Goal: Task Accomplishment & Management: Use online tool/utility

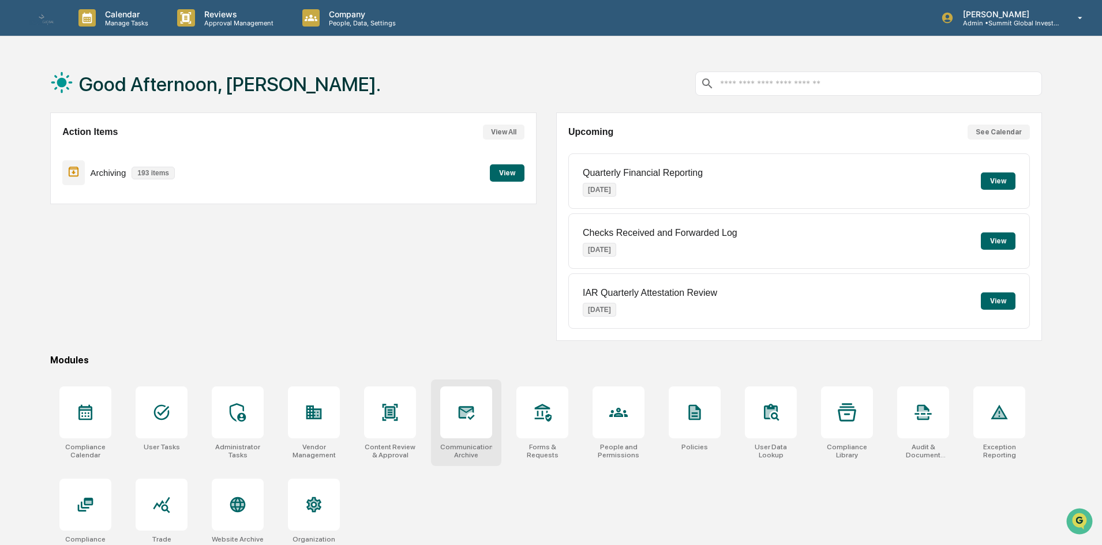
click at [476, 446] on div "Communications Archive" at bounding box center [466, 451] width 52 height 16
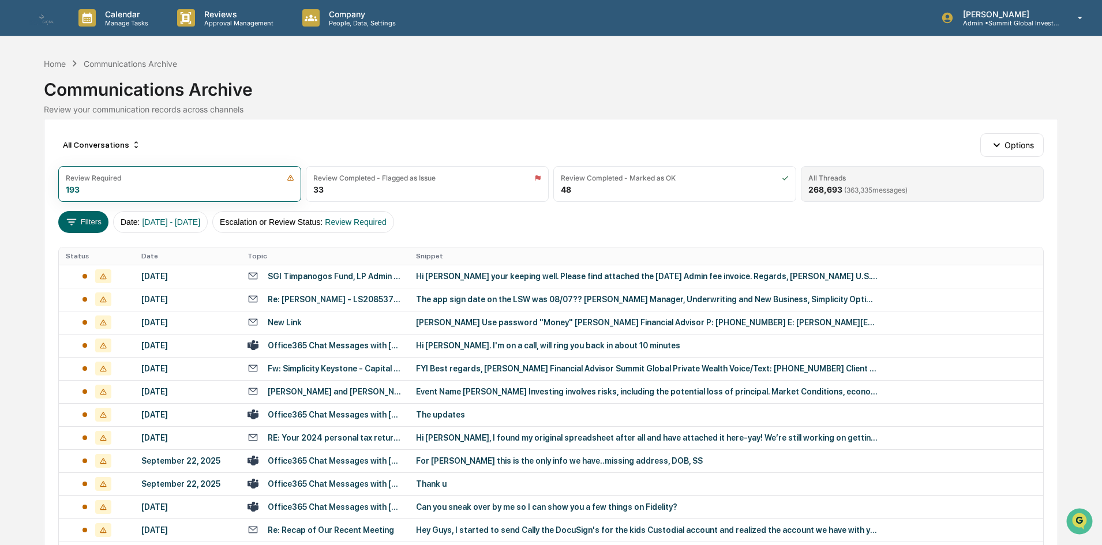
click at [810, 191] on div "268,693 ( 363,335 messages)" at bounding box center [857, 190] width 99 height 10
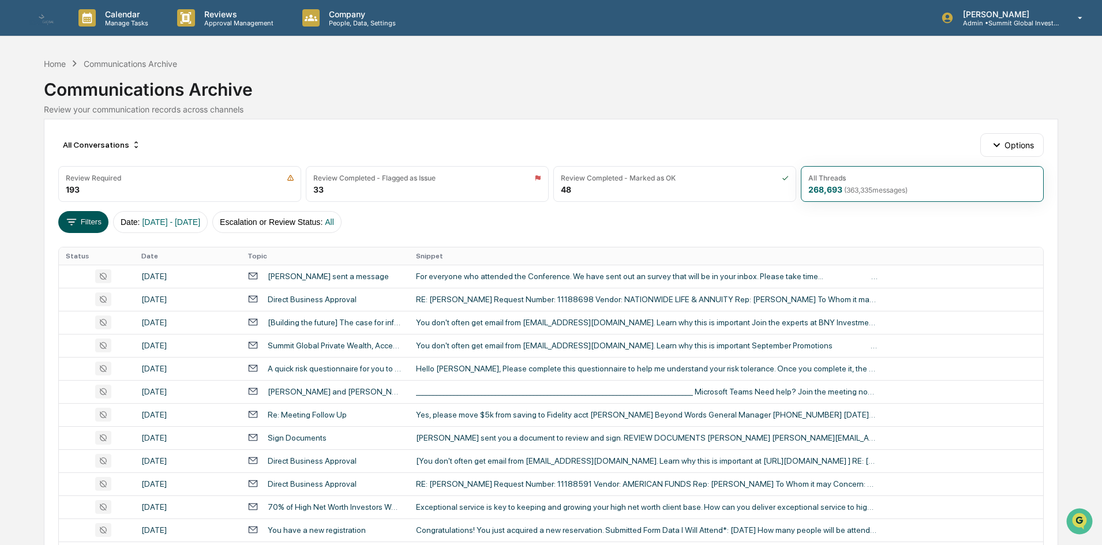
click at [91, 220] on button "Filters" at bounding box center [83, 222] width 50 height 22
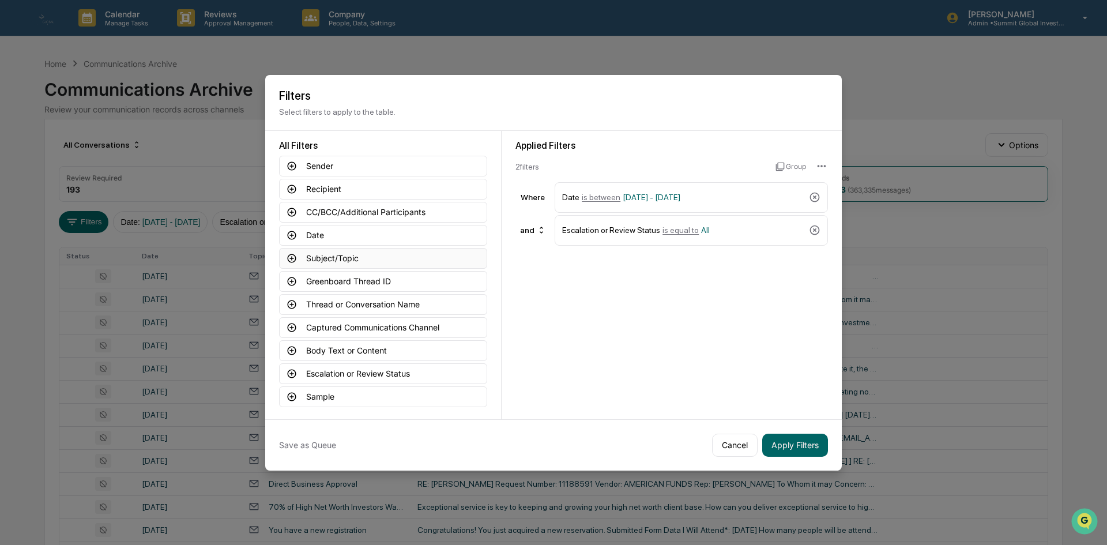
click at [412, 260] on button "Subject/Topic" at bounding box center [383, 258] width 208 height 21
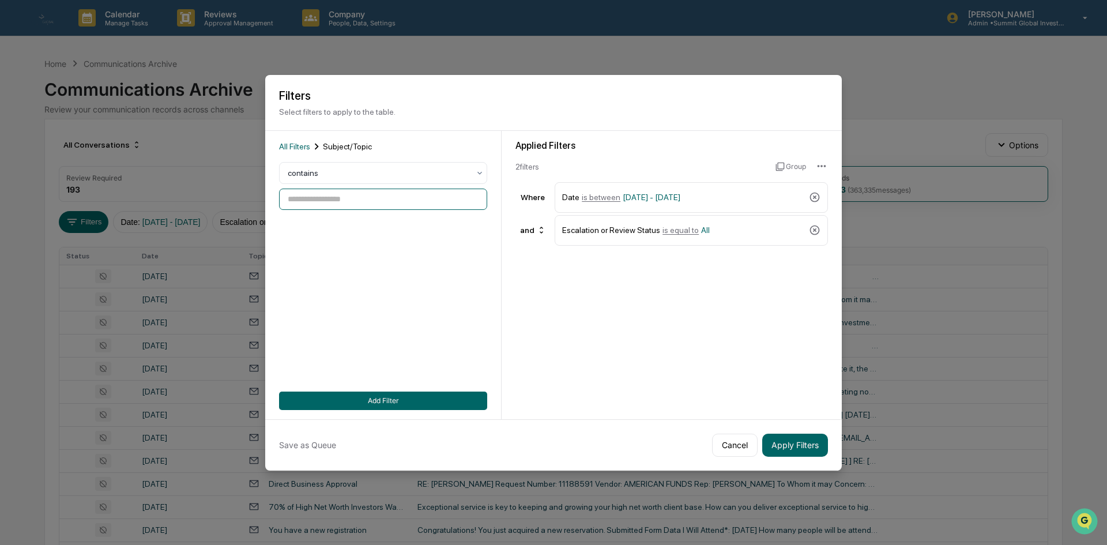
click at [325, 205] on input at bounding box center [383, 199] width 208 height 21
click at [340, 176] on div at bounding box center [379, 173] width 182 height 12
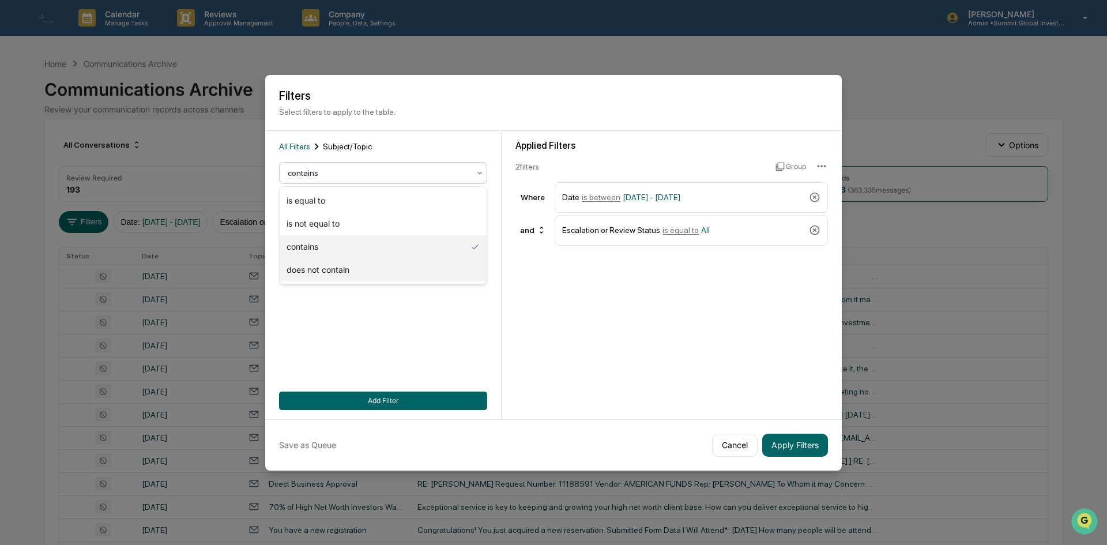
drag, startPoint x: 329, startPoint y: 272, endPoint x: 330, endPoint y: 277, distance: 6.0
click at [330, 277] on div "does not contain" at bounding box center [383, 269] width 207 height 23
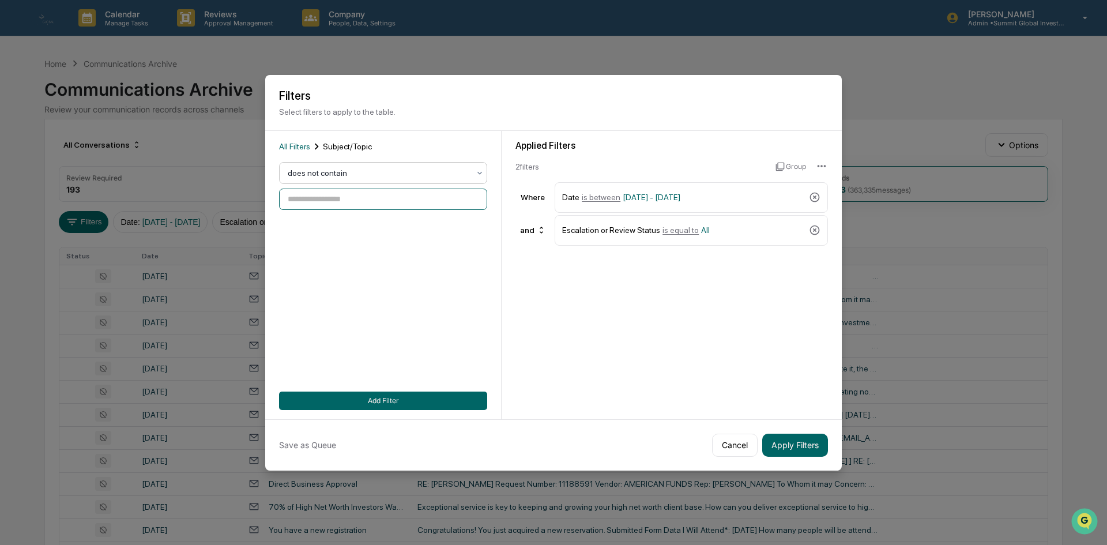
click at [373, 204] on input at bounding box center [383, 199] width 208 height 21
type input "*******"
click at [802, 439] on button "Apply Filters" at bounding box center [795, 445] width 66 height 23
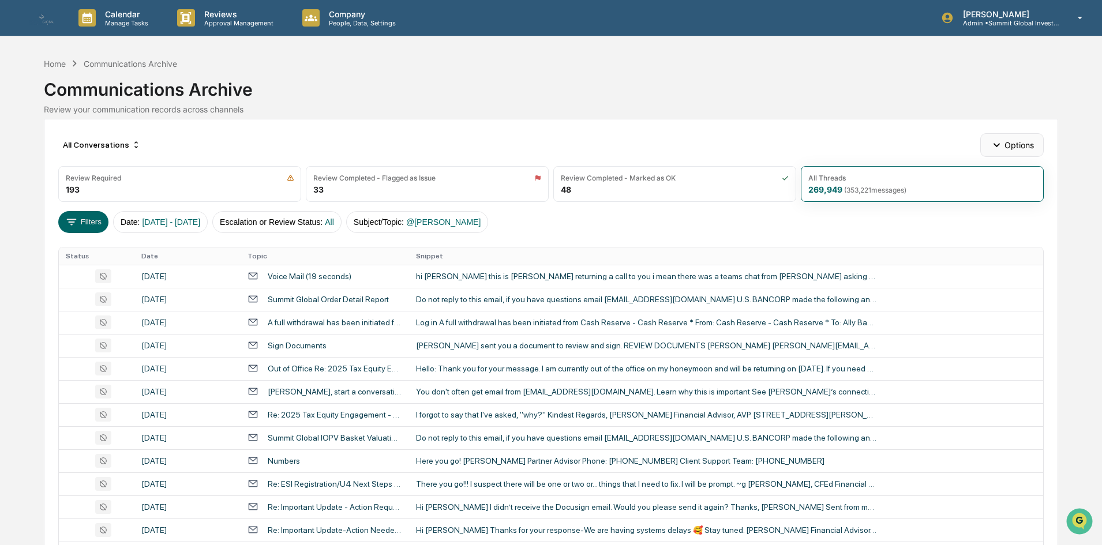
click at [1015, 144] on button "Options" at bounding box center [1011, 144] width 63 height 23
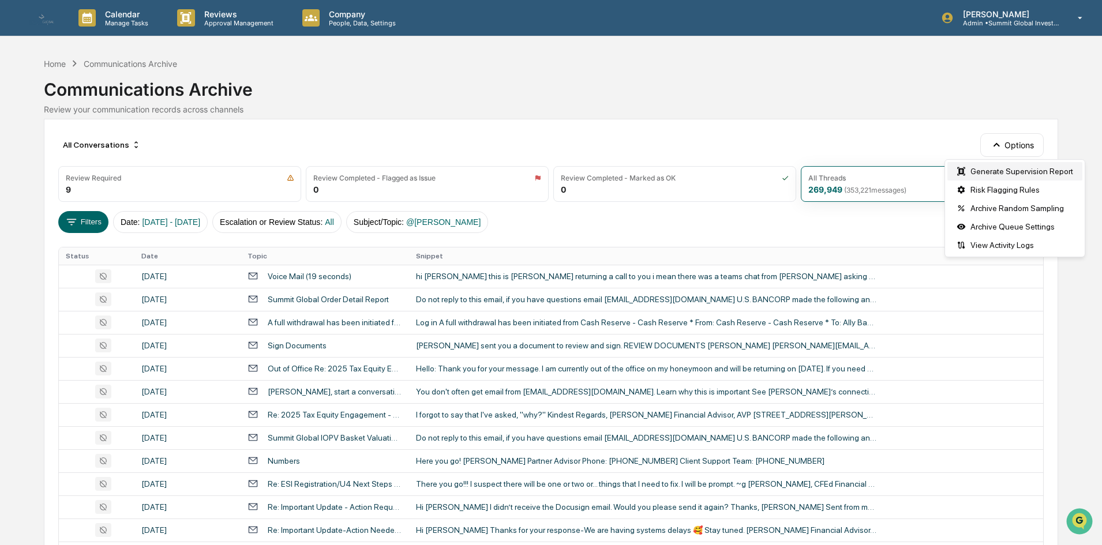
click at [990, 176] on div "Generate Supervision Report" at bounding box center [1014, 171] width 135 height 18
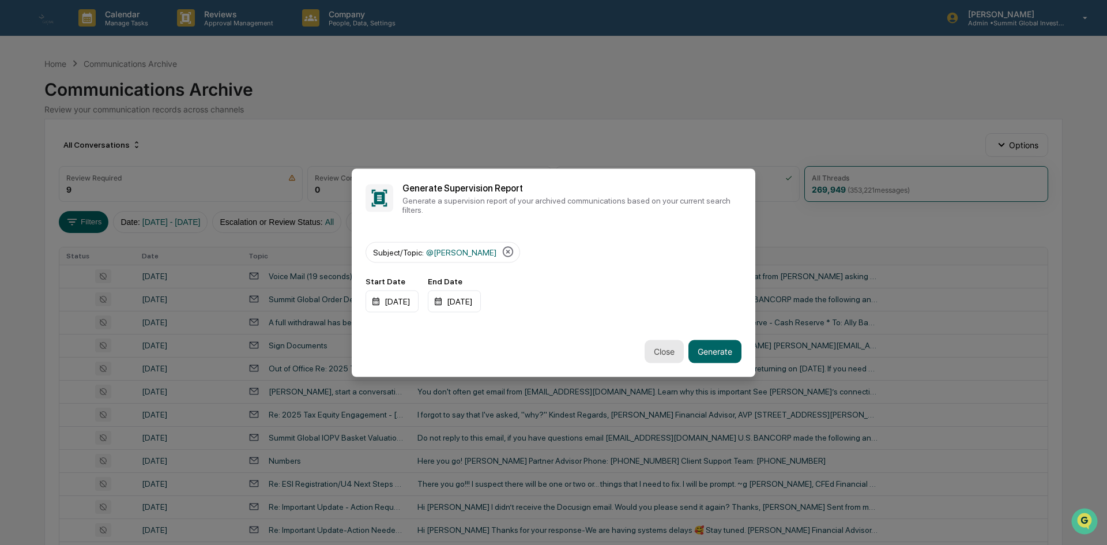
click at [666, 352] on button "Close" at bounding box center [664, 351] width 39 height 23
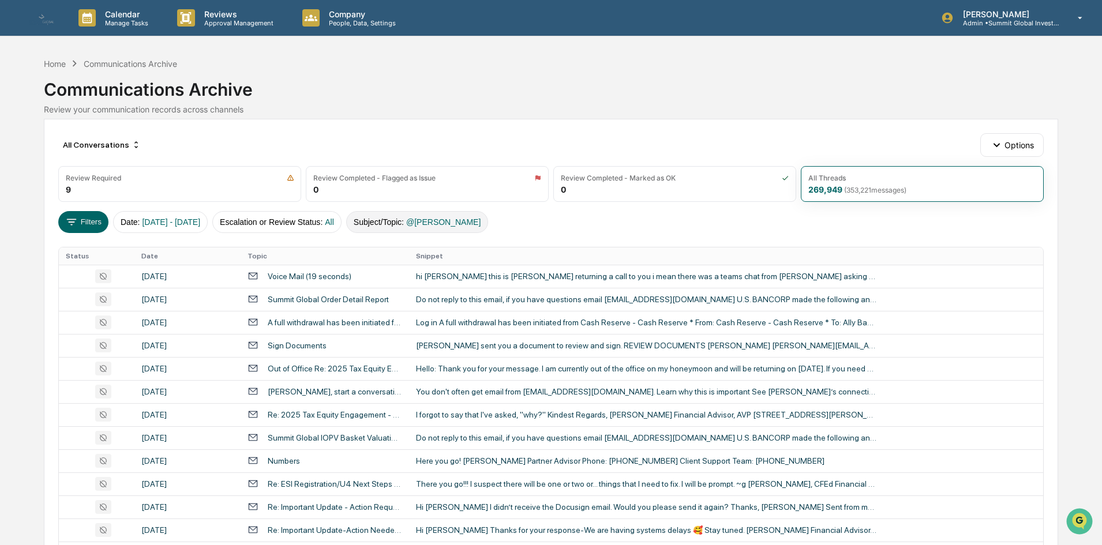
click at [411, 228] on button "Subject/Topic : @denton" at bounding box center [417, 222] width 142 height 22
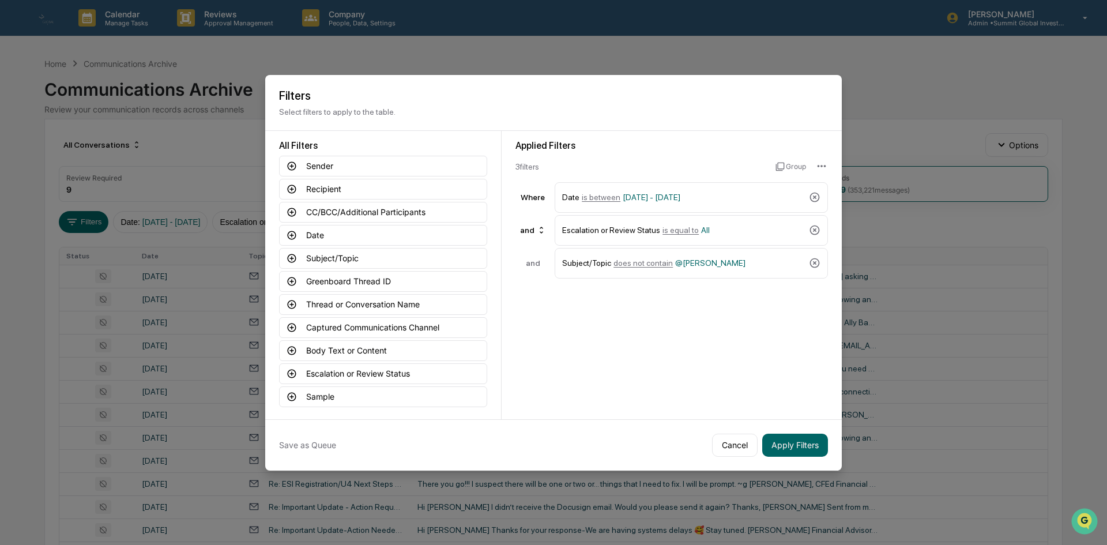
drag, startPoint x: 425, startPoint y: 88, endPoint x: 722, endPoint y: 87, distance: 296.5
click at [722, 87] on div "Filters Select filters to apply to the table." at bounding box center [553, 103] width 577 height 56
click at [747, 439] on button "Cancel" at bounding box center [735, 445] width 46 height 23
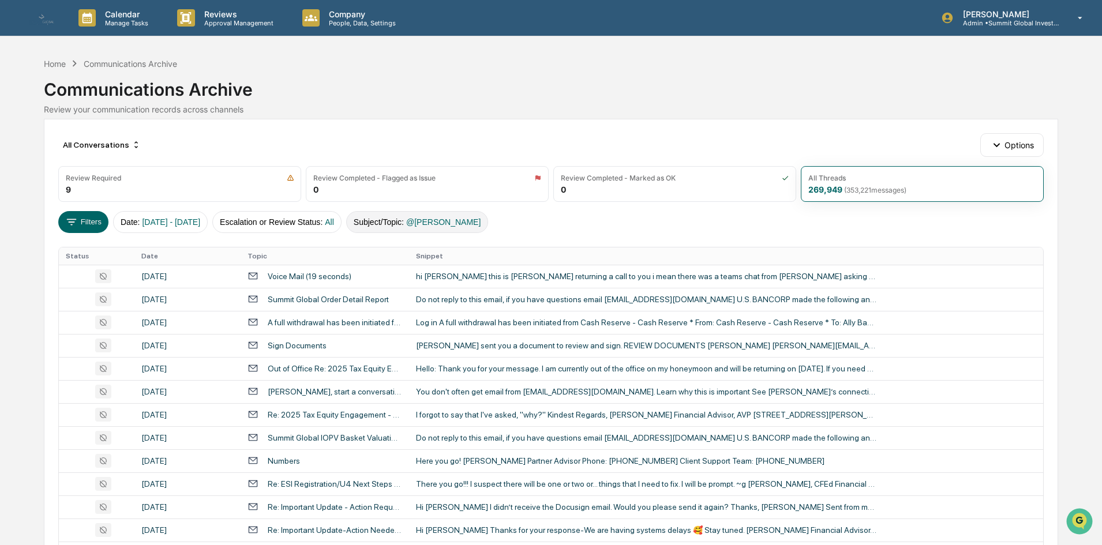
click at [422, 230] on button "Subject/Topic : @denton" at bounding box center [417, 222] width 142 height 22
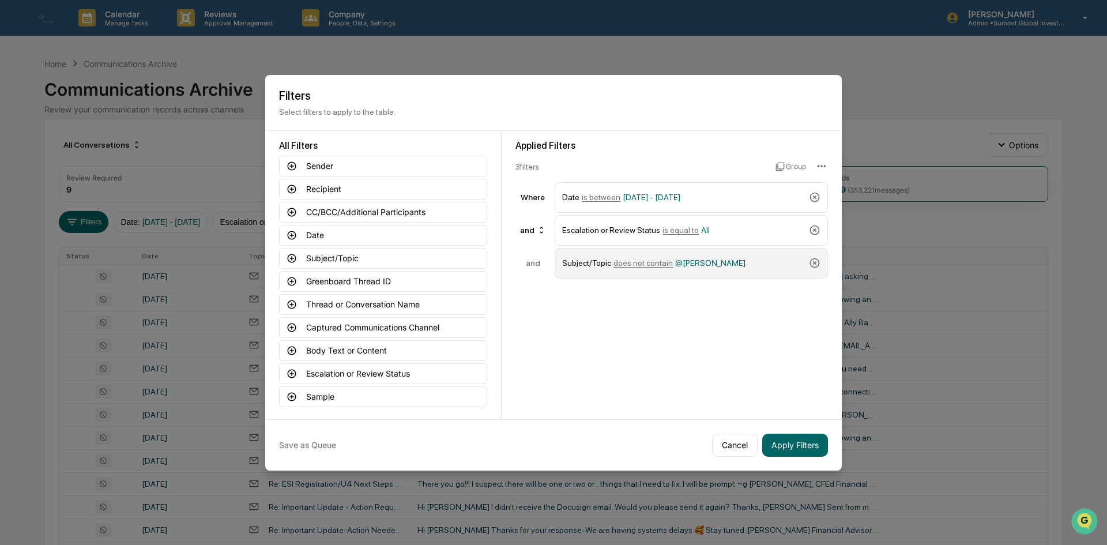
click at [675, 264] on span "@denton" at bounding box center [710, 262] width 70 height 9
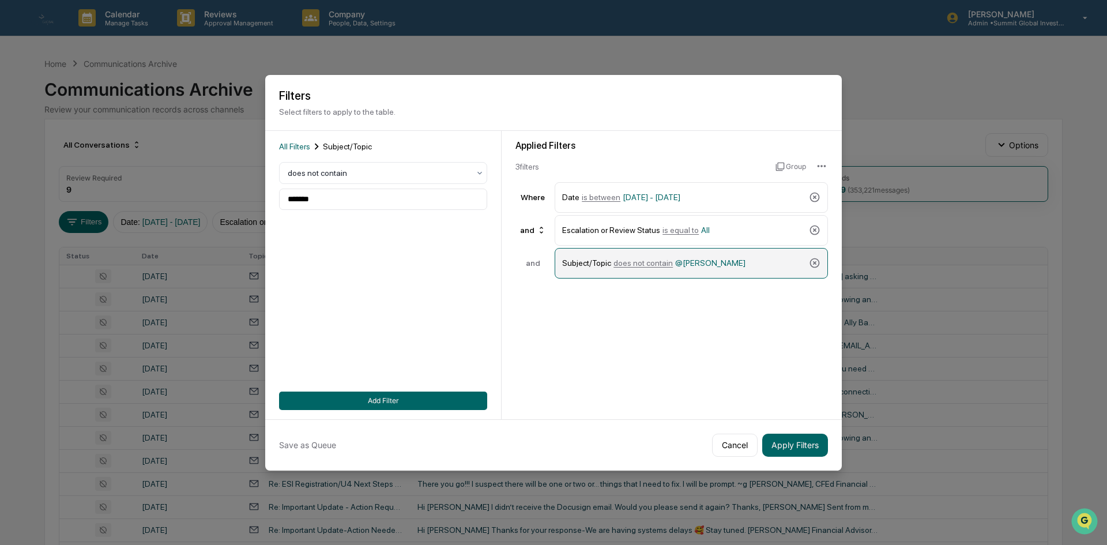
click at [690, 262] on span "@denton" at bounding box center [710, 262] width 70 height 9
click at [730, 262] on div "Subject/Topic does not contain @denton" at bounding box center [683, 263] width 242 height 20
click at [818, 264] on icon at bounding box center [815, 263] width 12 height 12
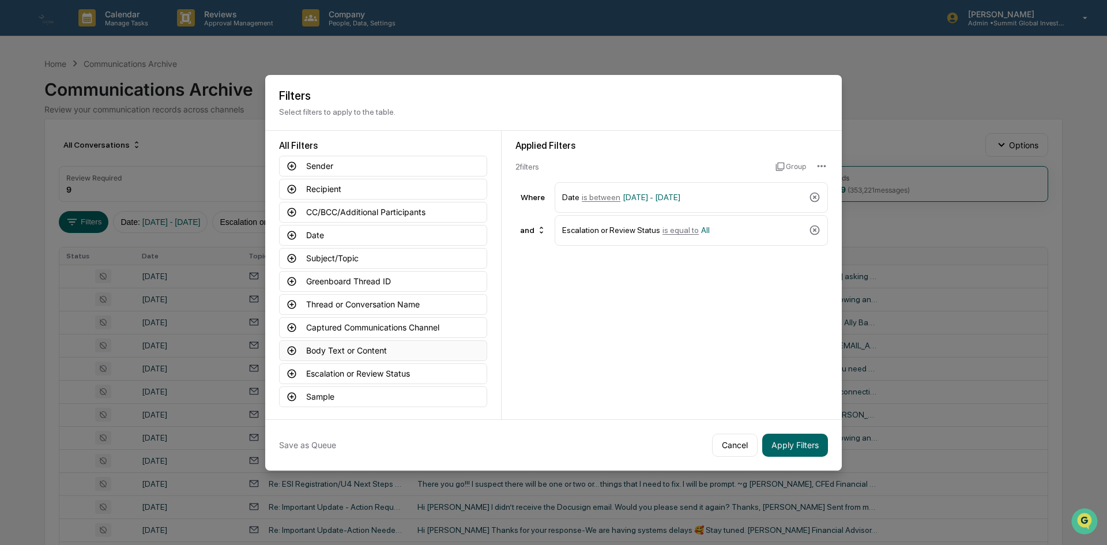
click at [382, 350] on button "Body Text or Content" at bounding box center [383, 350] width 208 height 21
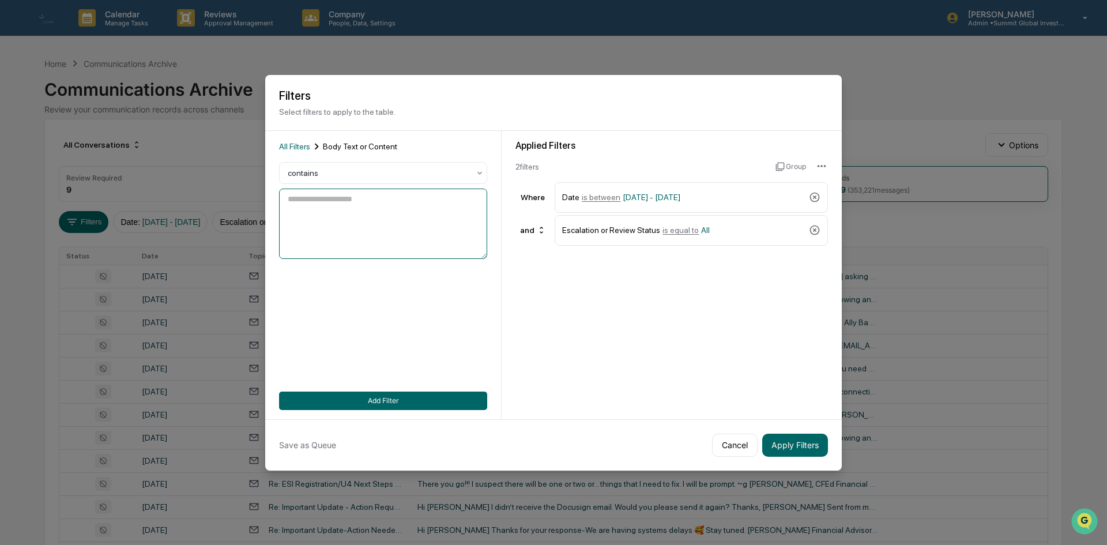
click at [363, 213] on textarea at bounding box center [383, 224] width 208 height 70
type textarea "*********"
click at [407, 390] on div "All Filters Body Text or Content contains ********* Add Filter" at bounding box center [383, 275] width 208 height 270
click at [403, 401] on button "Add Filter" at bounding box center [383, 401] width 208 height 18
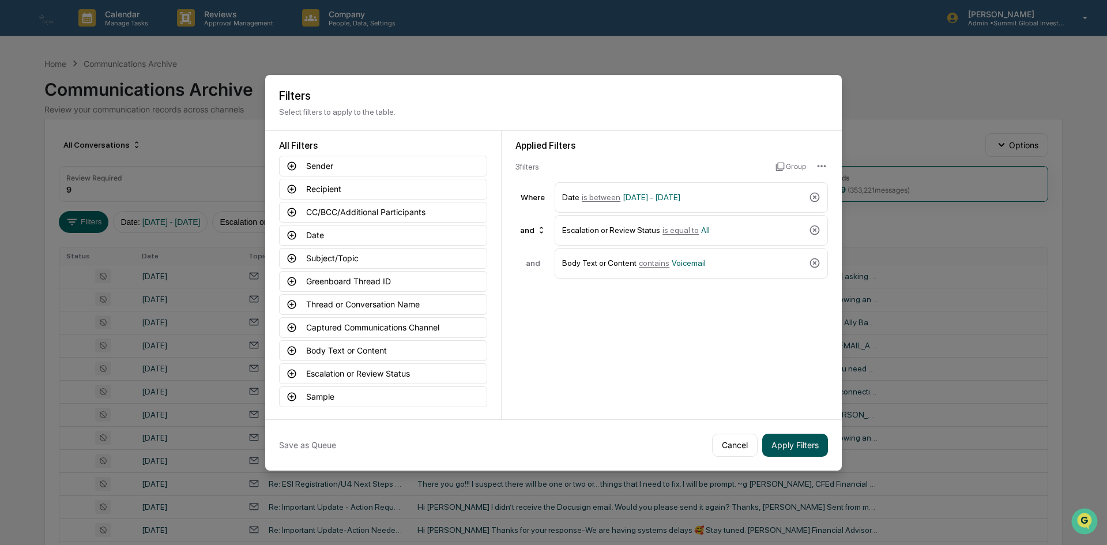
click at [812, 444] on button "Apply Filters" at bounding box center [795, 445] width 66 height 23
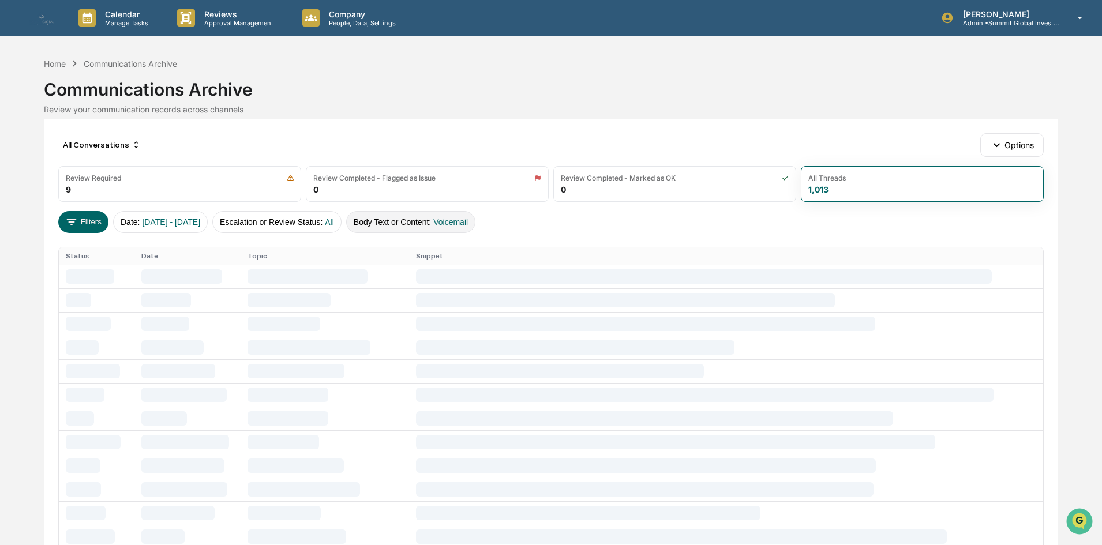
click at [438, 220] on button "Body Text or Content : Voicemail" at bounding box center [410, 222] width 129 height 22
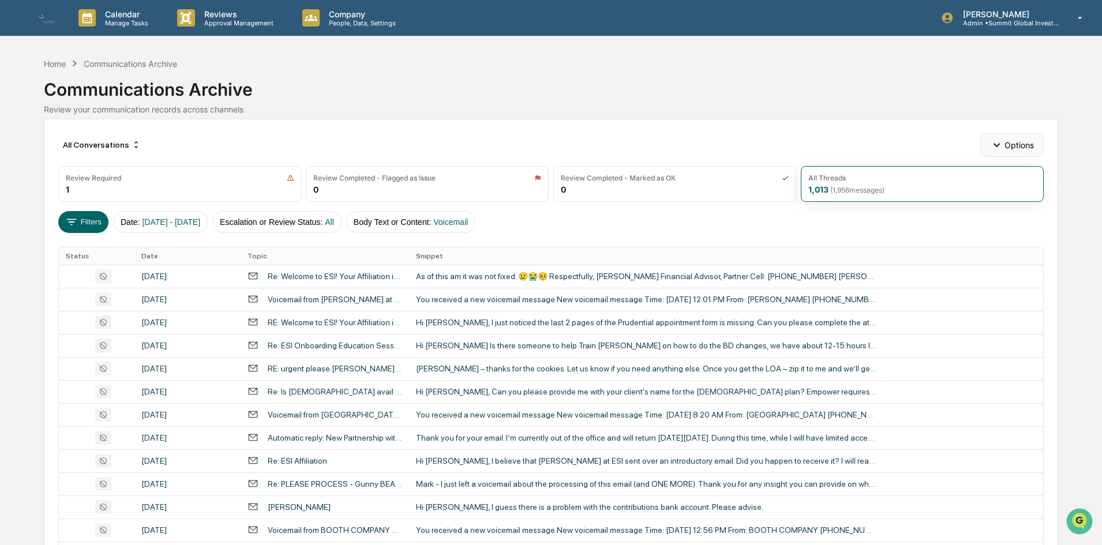
click at [1015, 141] on button "Options" at bounding box center [1011, 144] width 63 height 23
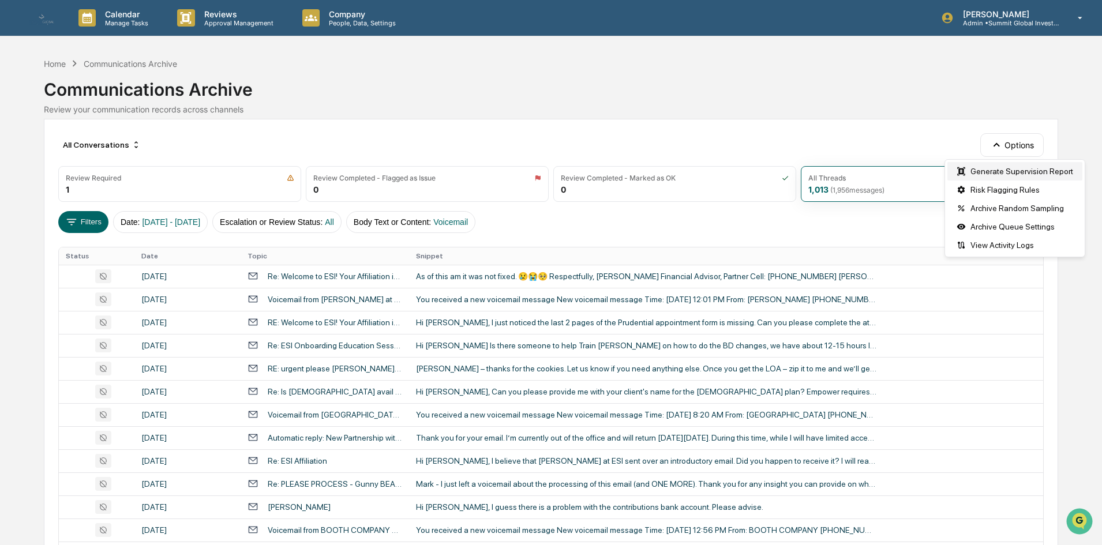
click at [1005, 168] on div "Generate Supervision Report" at bounding box center [1014, 171] width 135 height 18
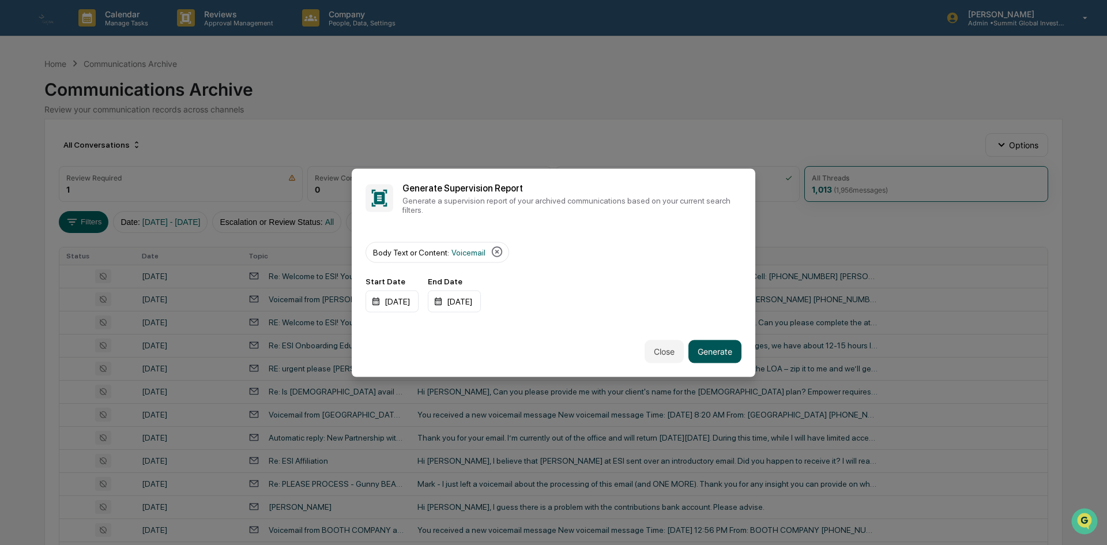
click at [739, 352] on button "Generate" at bounding box center [715, 351] width 53 height 23
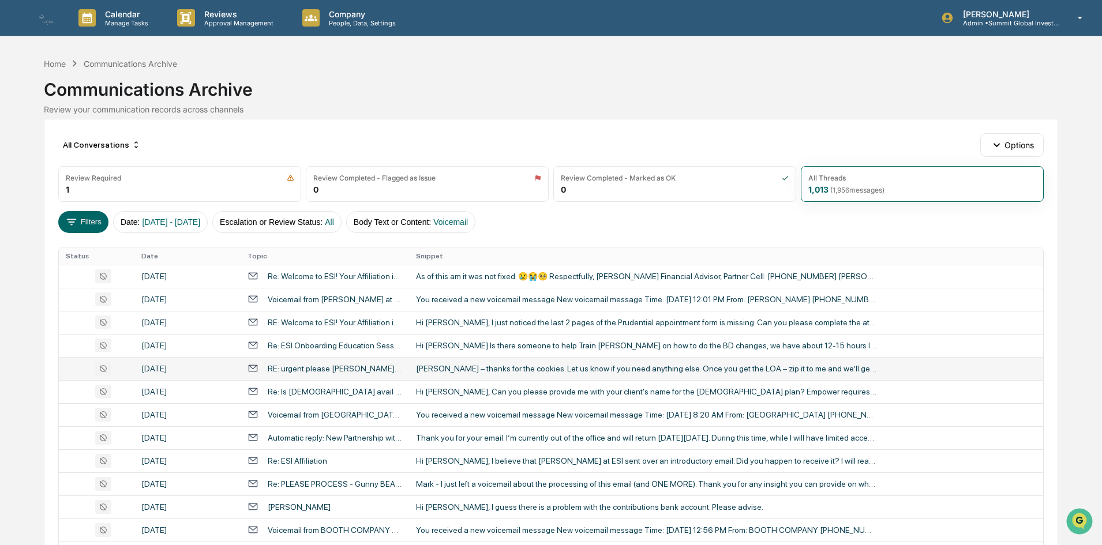
drag, startPoint x: 957, startPoint y: 363, endPoint x: 945, endPoint y: 367, distance: 12.8
